Goal: Task Accomplishment & Management: Complete application form

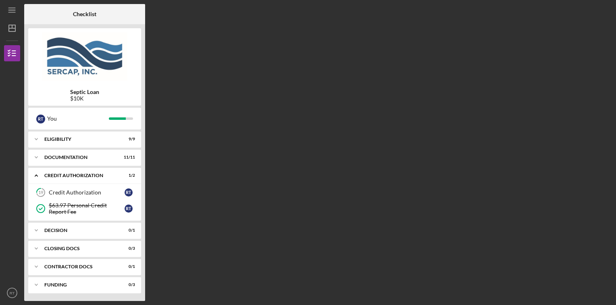
click at [93, 193] on div "Credit Authorization" at bounding box center [87, 192] width 76 height 6
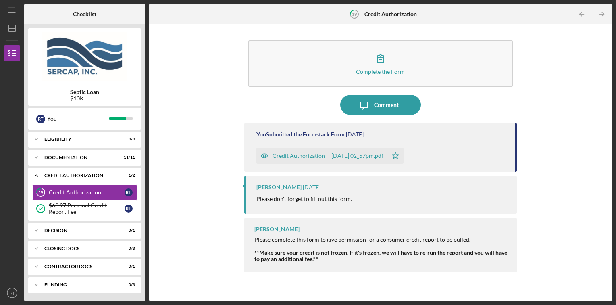
click at [393, 73] on div "Complete the Form" at bounding box center [380, 71] width 49 height 6
click at [69, 228] on div "Decision" at bounding box center [79, 230] width 70 height 5
click at [55, 248] on div "Decision" at bounding box center [87, 247] width 76 height 6
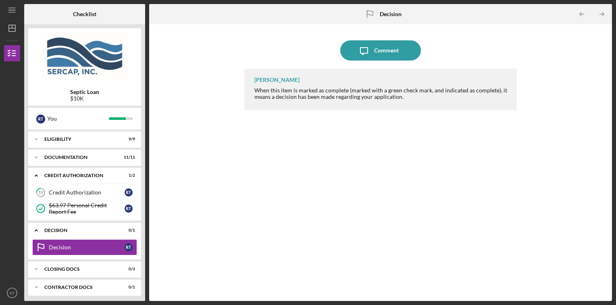
click at [15, 10] on line "button" at bounding box center [11, 10] width 6 height 0
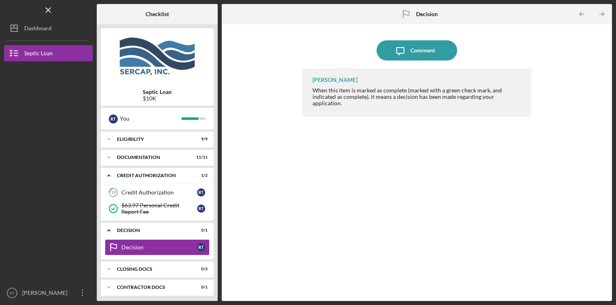
click at [48, 11] on icon "Icon/Menu Close" at bounding box center [48, 10] width 18 height 18
